Goal: Task Accomplishment & Management: Complete application form

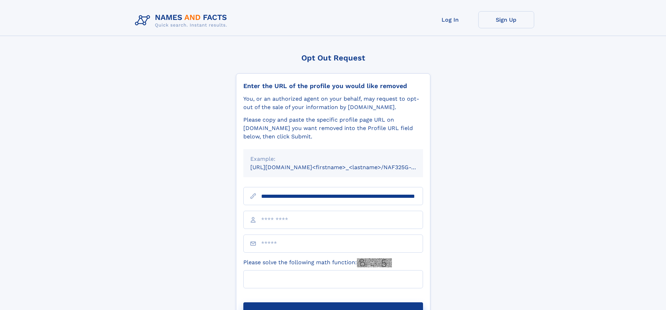
scroll to position [0, 69]
type input "**********"
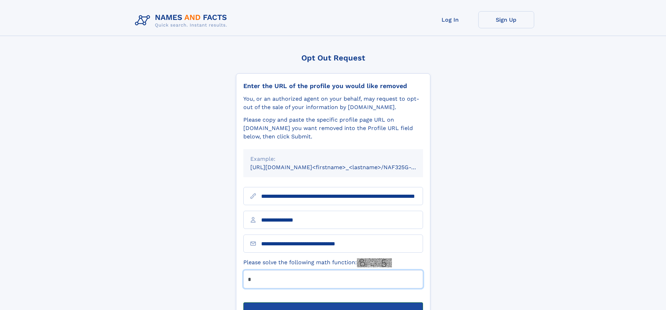
type input "*"
click at [333, 302] on button "Submit Opt Out Request" at bounding box center [333, 313] width 180 height 22
